Goal: Task Accomplishment & Management: Use online tool/utility

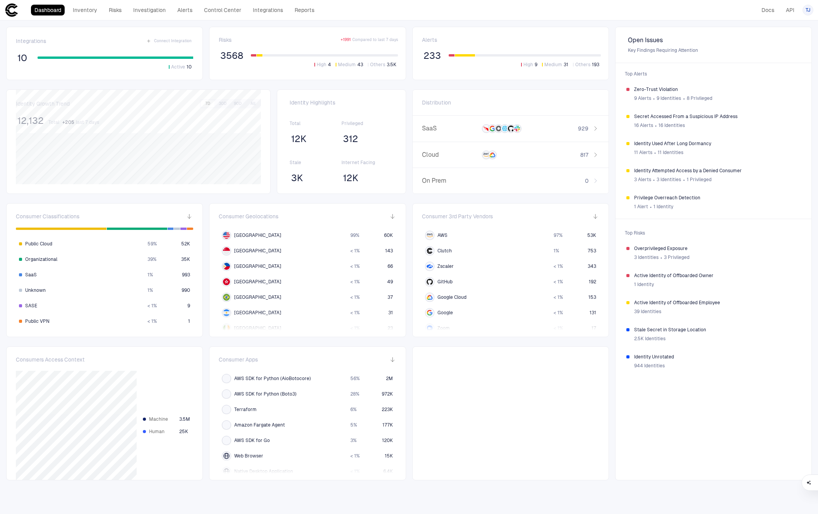
click at [259, 3] on div "Dashboard Inventory Risks Investigation Alerts Control Center Integrations Repo…" at bounding box center [161, 10] width 313 height 14
click at [262, 8] on link "Integrations" at bounding box center [267, 10] width 37 height 11
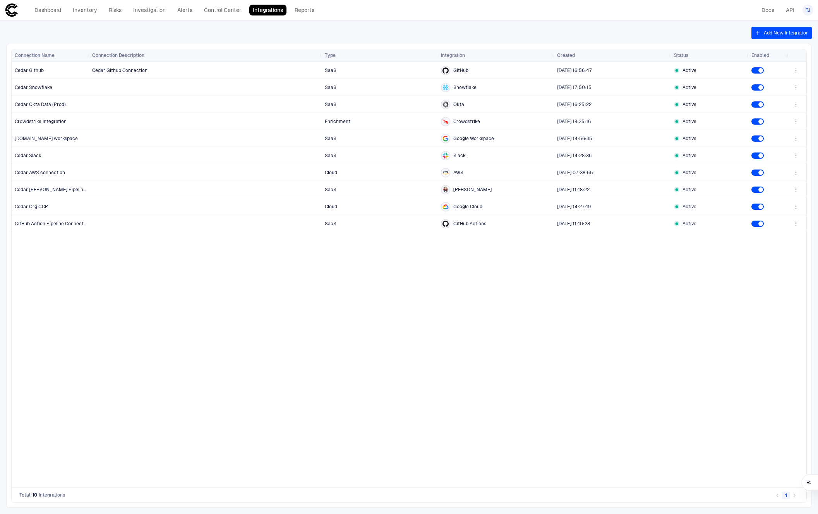
click at [168, 309] on div "Cedar Github Connection SaaS GitHub 7/11/2024 16:56:47 Active SaaS Snowflake 12…" at bounding box center [438, 275] width 698 height 426
click at [773, 35] on button "Add New Integration" at bounding box center [781, 33] width 60 height 12
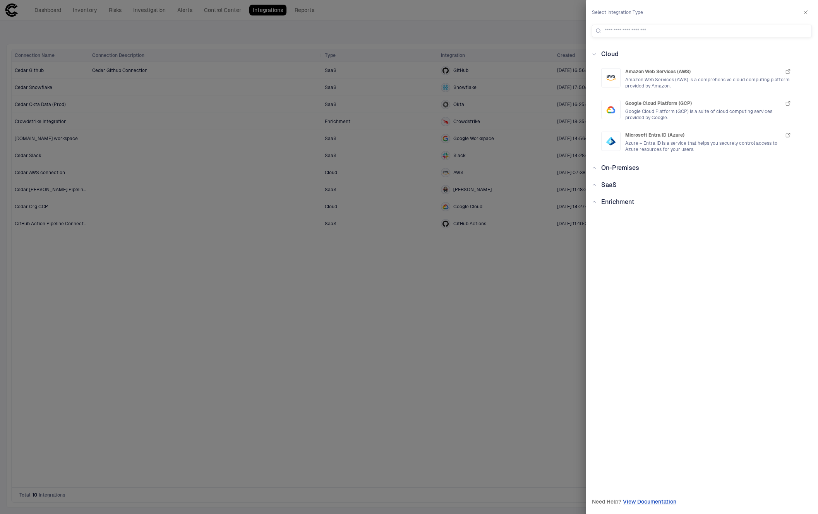
click at [644, 182] on div "SaaS" at bounding box center [704, 184] width 215 height 9
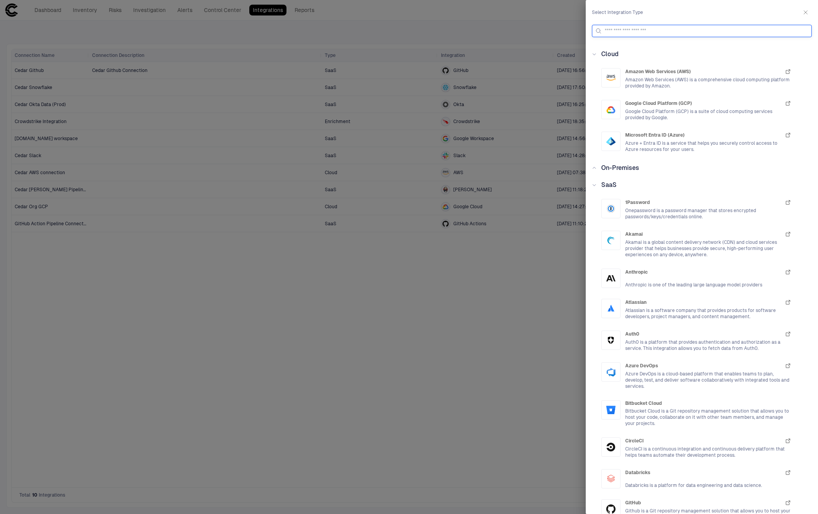
click at [667, 27] on input at bounding box center [707, 31] width 204 height 12
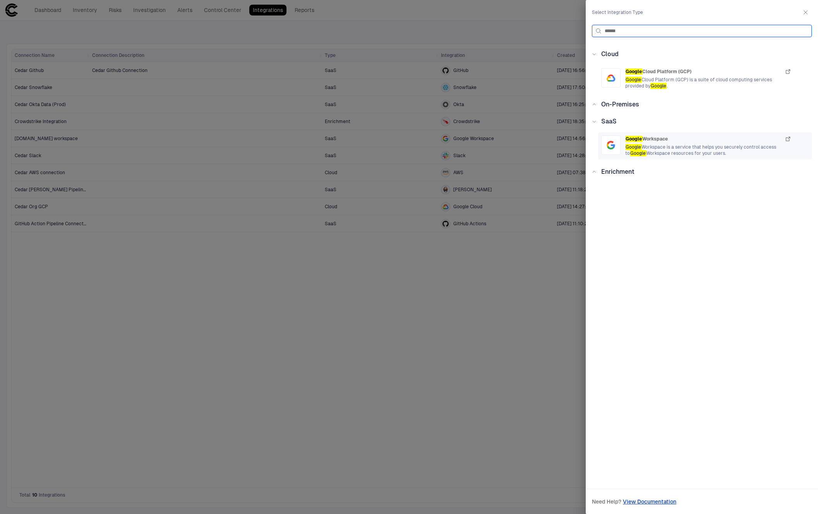
type input "******"
click at [667, 141] on span "Google Workspace" at bounding box center [646, 139] width 43 height 6
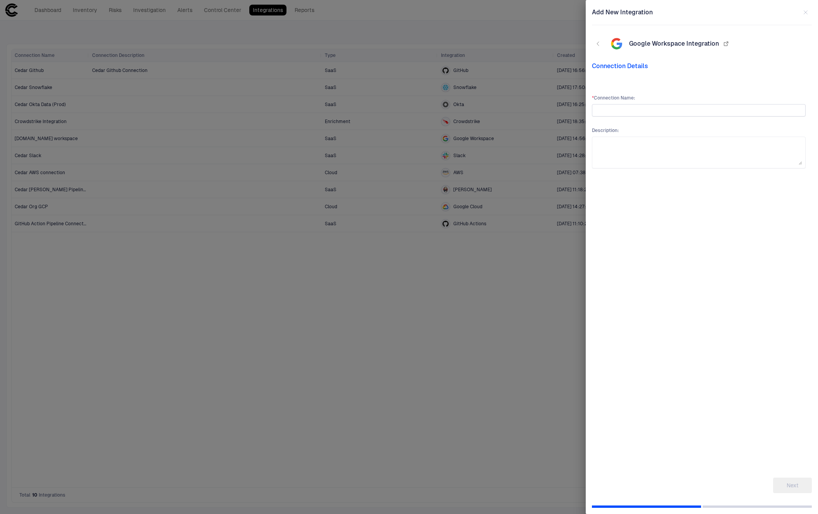
click at [650, 110] on input "text" at bounding box center [698, 111] width 207 height 12
type input "**********"
click at [709, 379] on div "**********" at bounding box center [699, 274] width 214 height 358
click at [798, 484] on button "Next" at bounding box center [792, 485] width 39 height 15
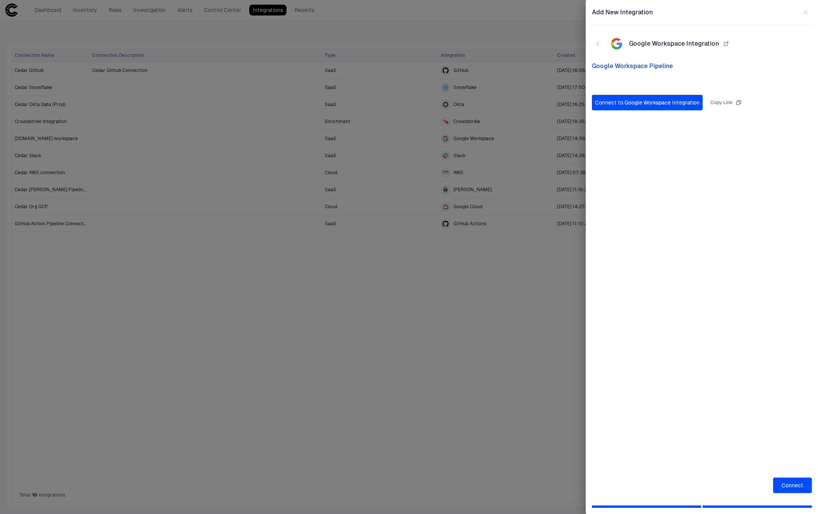
click at [672, 107] on button "Connect to Google Workspace Integration" at bounding box center [647, 102] width 111 height 15
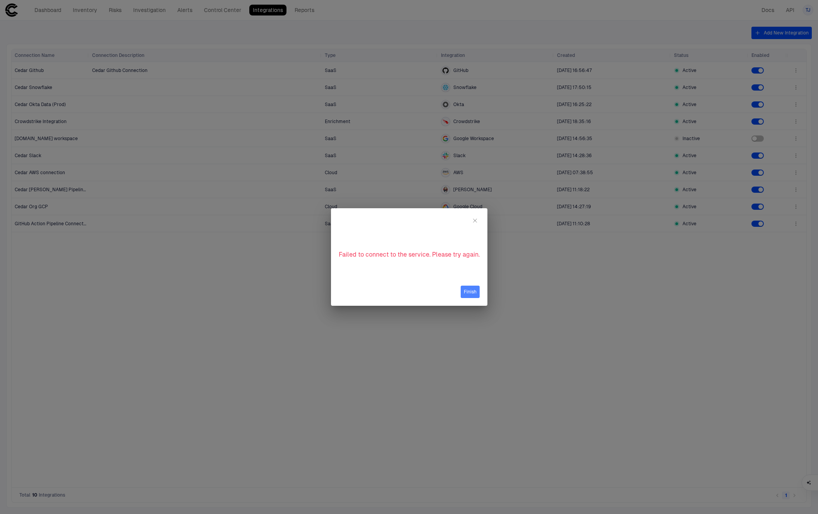
click at [473, 297] on button "Finish" at bounding box center [470, 292] width 19 height 12
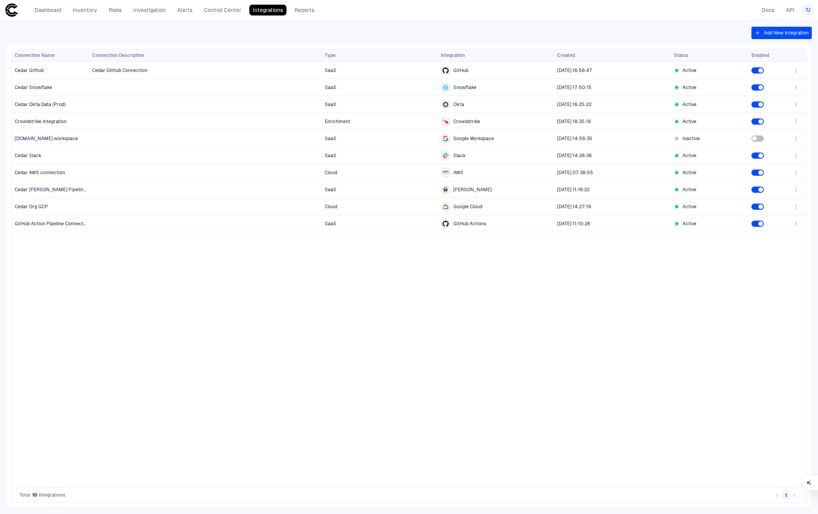
click at [446, 296] on div "Cedar Github Connection SaaS GitHub [DATE] 16:56:47 Active SaaS Snowflake [DATE…" at bounding box center [438, 275] width 698 height 426
click at [390, 312] on div "Cedar Github Connection SaaS GitHub [DATE] 16:56:47 Active SaaS Snowflake [DATE…" at bounding box center [438, 275] width 698 height 426
click at [795, 140] on icon "button" at bounding box center [796, 139] width 6 height 6
click at [610, 381] on div at bounding box center [409, 257] width 818 height 514
click at [97, 139] on div at bounding box center [205, 138] width 226 height 16
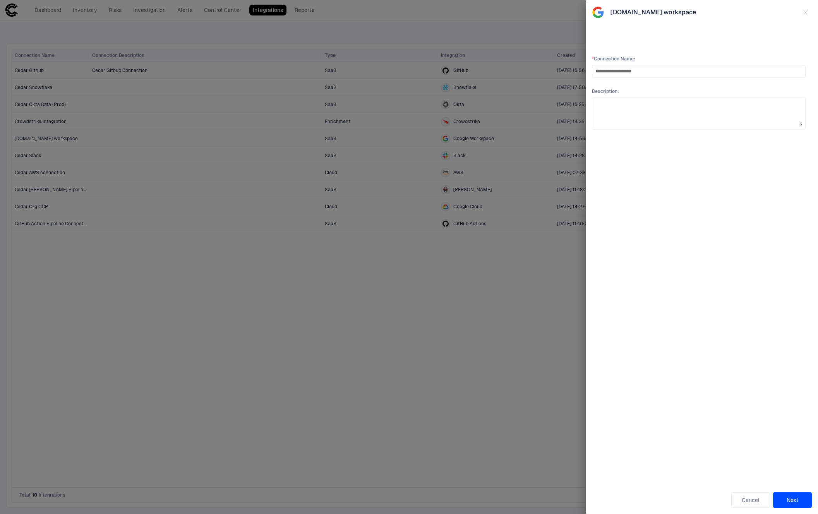
click at [802, 500] on button "Next" at bounding box center [792, 499] width 39 height 15
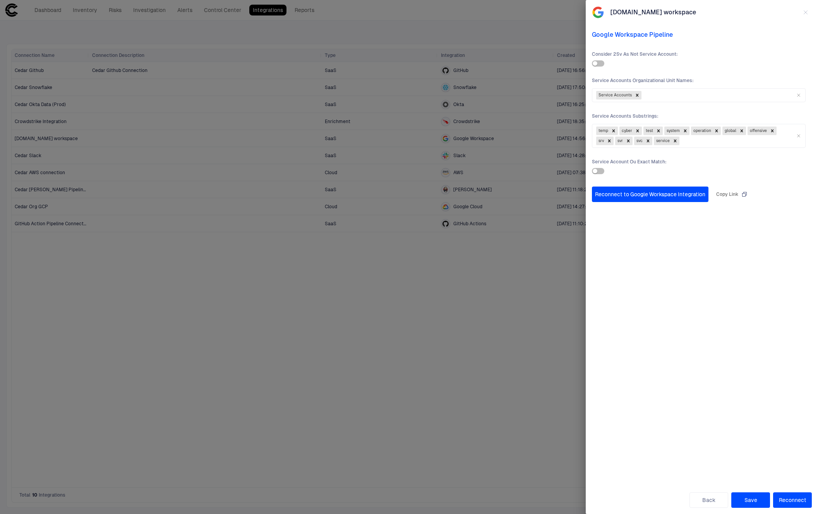
click at [742, 296] on div "Reconnect to Google Workspace Integration Copy Link" at bounding box center [699, 333] width 214 height 293
click at [804, 10] on icon "button" at bounding box center [806, 12] width 6 height 6
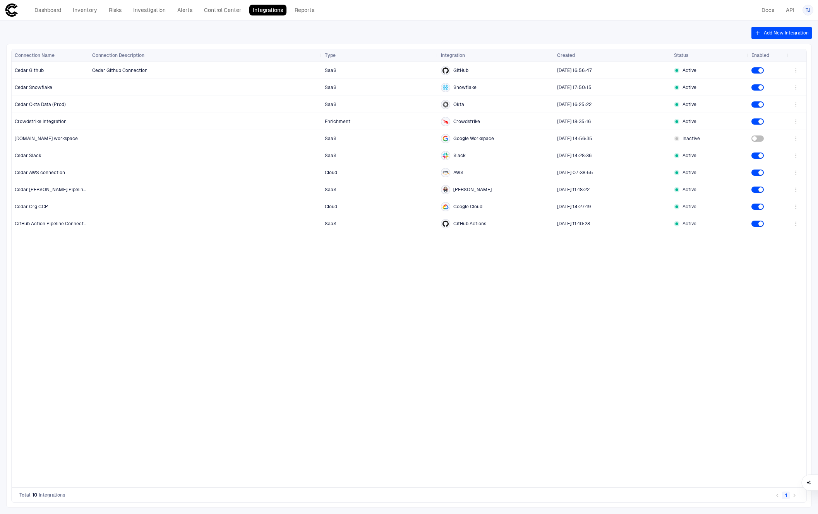
click at [535, 298] on div "Cedar Github Connection SaaS GitHub [DATE] 16:56:47 Active SaaS Snowflake [DATE…" at bounding box center [438, 275] width 698 height 426
click at [358, 347] on div "Cedar Github Connection SaaS GitHub [DATE] 16:56:47 Active SaaS Snowflake [DATE…" at bounding box center [438, 275] width 698 height 426
click at [773, 30] on button "Add New Integration" at bounding box center [781, 33] width 60 height 12
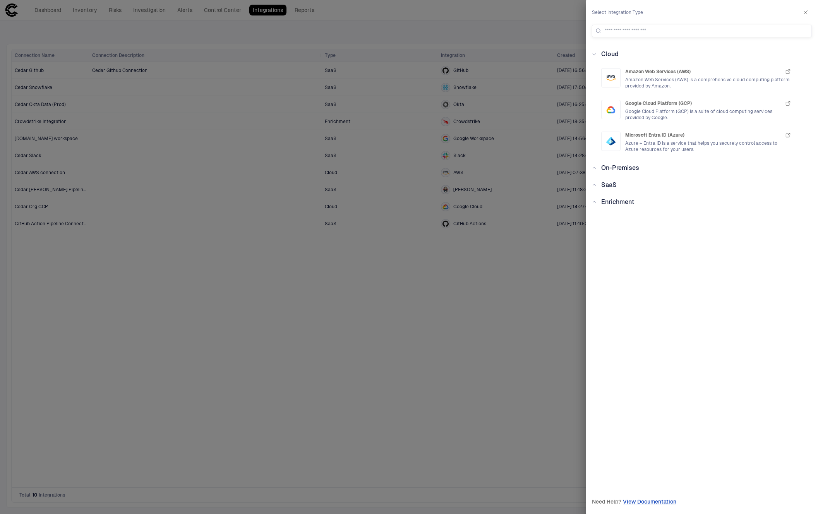
click at [632, 178] on div "Cloud Amazon Web Services (AWS) Amazon Web Services (AWS) is a comprehensive cl…" at bounding box center [702, 261] width 232 height 422
click at [612, 184] on span "SaaS" at bounding box center [608, 184] width 15 height 7
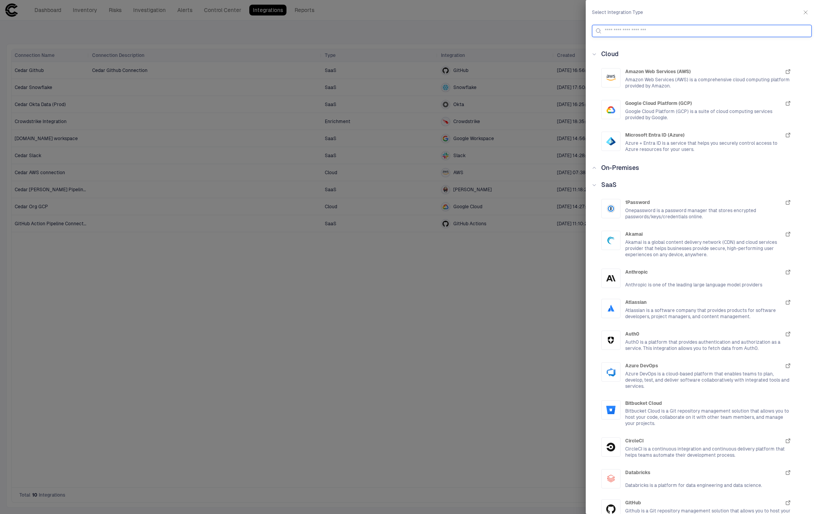
click at [664, 27] on input at bounding box center [707, 31] width 204 height 12
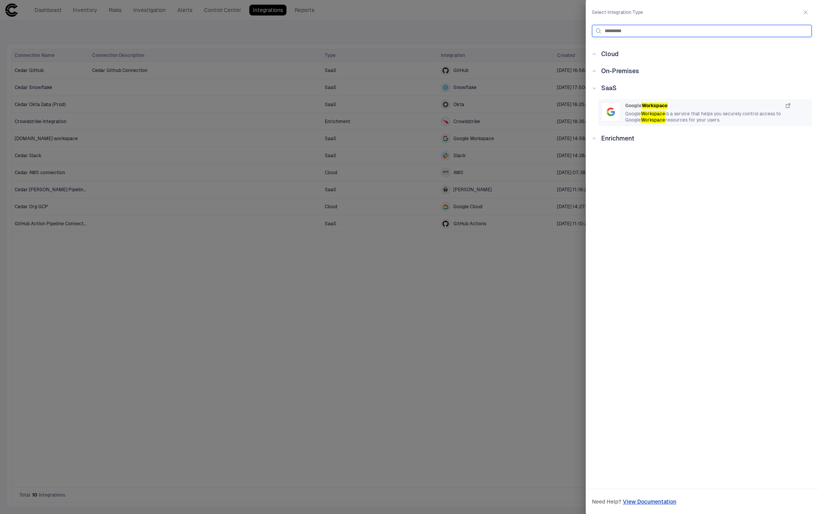
type input "*********"
click at [662, 106] on mark "Workspace" at bounding box center [655, 106] width 26 height 6
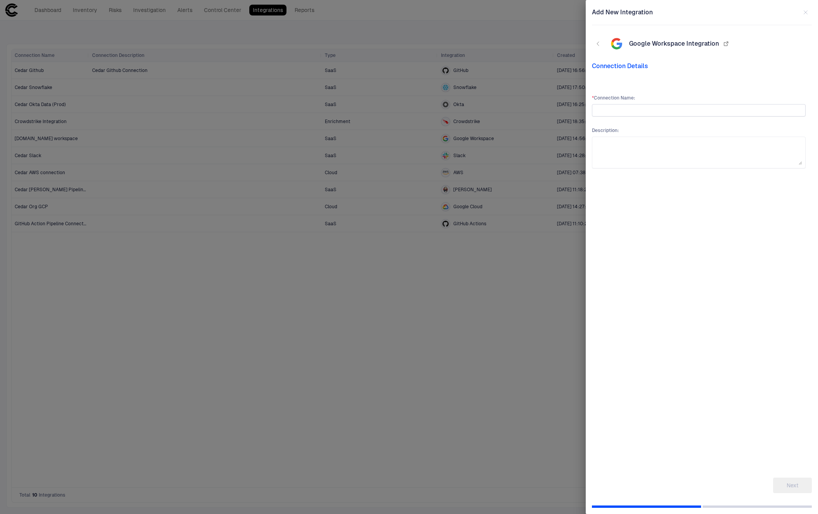
click at [665, 109] on input "text" at bounding box center [698, 111] width 207 height 12
type input "**********"
click at [798, 481] on button "Next" at bounding box center [792, 485] width 39 height 15
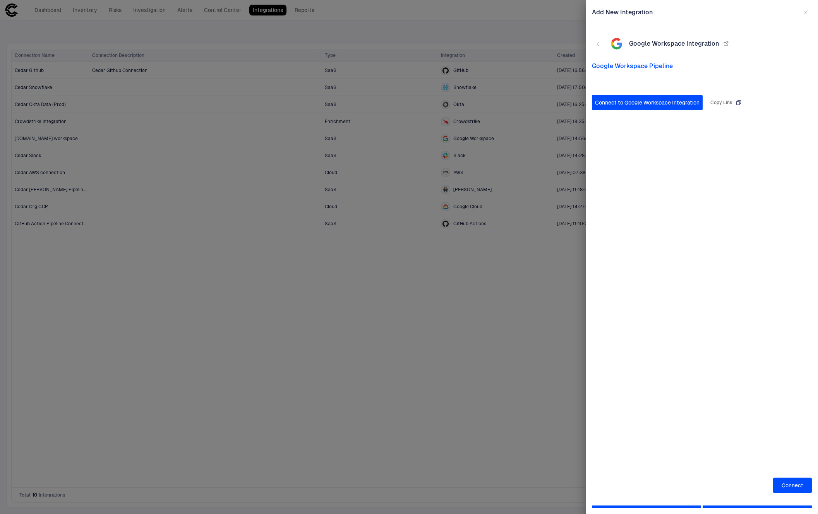
click at [736, 104] on icon "button" at bounding box center [739, 103] width 6 height 6
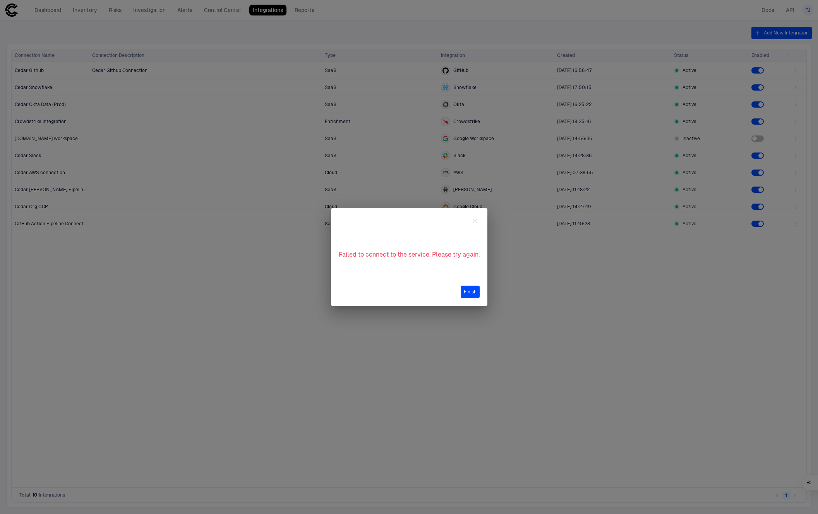
click at [470, 290] on button "Finish" at bounding box center [470, 292] width 19 height 12
